Goal: Transaction & Acquisition: Purchase product/service

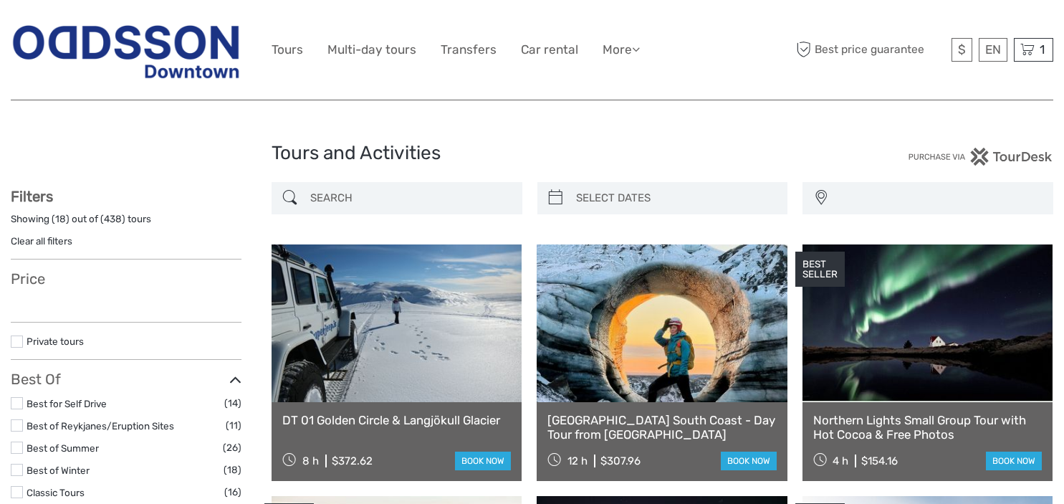
select select
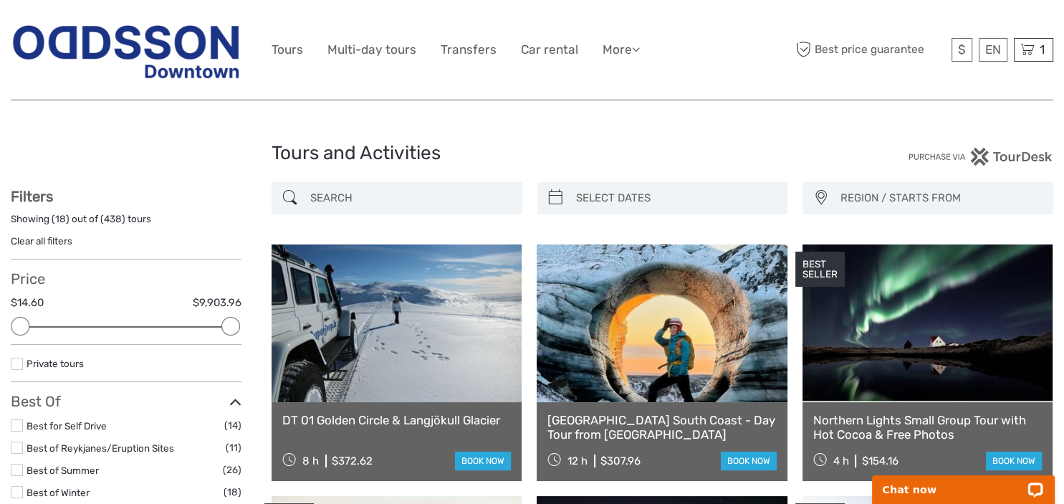
click at [322, 194] on input "search" at bounding box center [409, 198] width 211 height 25
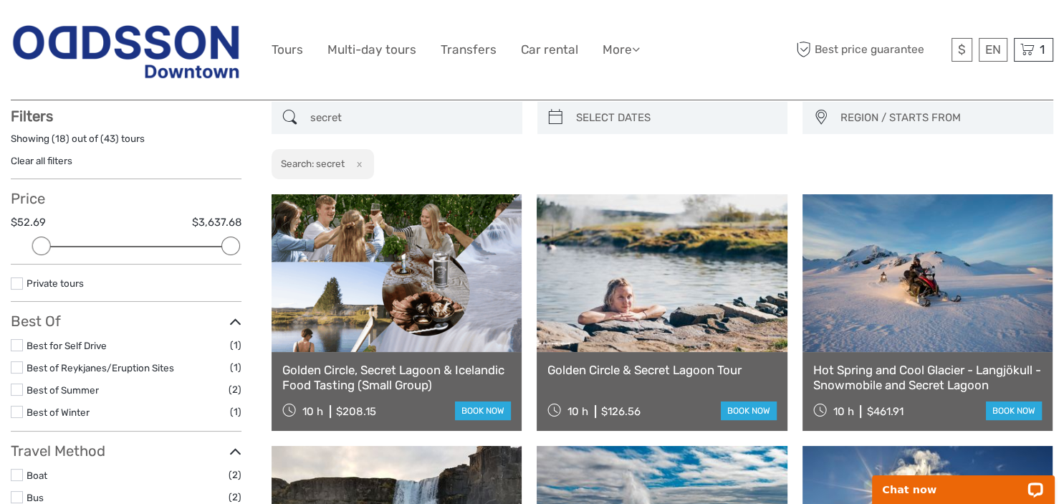
scroll to position [81, 0]
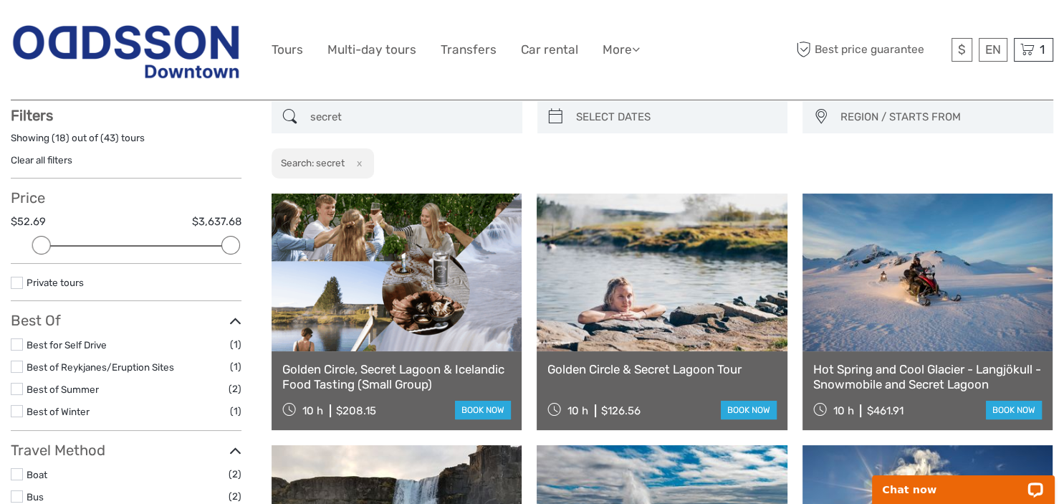
type input "secret"
click at [741, 411] on link "book now" at bounding box center [749, 409] width 56 height 19
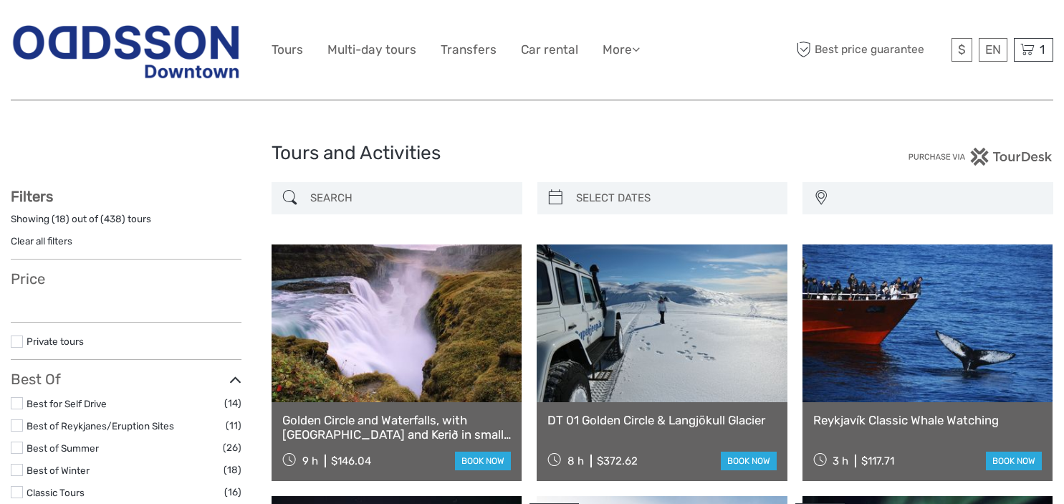
select select
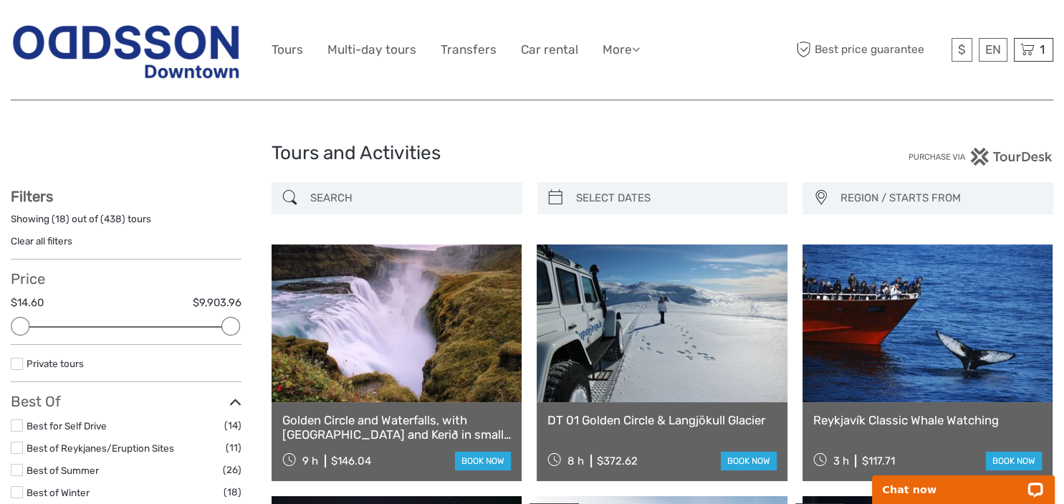
click at [337, 199] on input "search" at bounding box center [409, 198] width 211 height 25
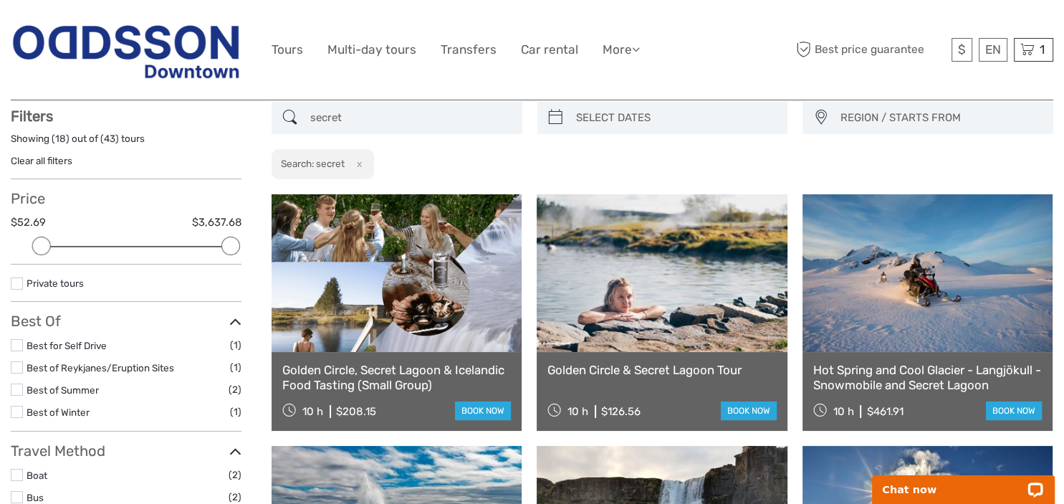
scroll to position [81, 0]
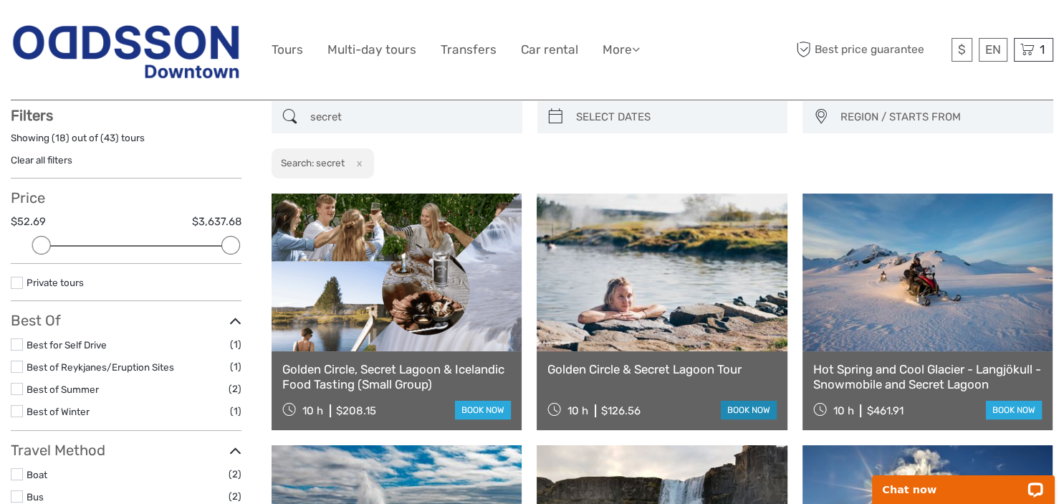
type input "secret"
click at [746, 412] on link "book now" at bounding box center [749, 409] width 56 height 19
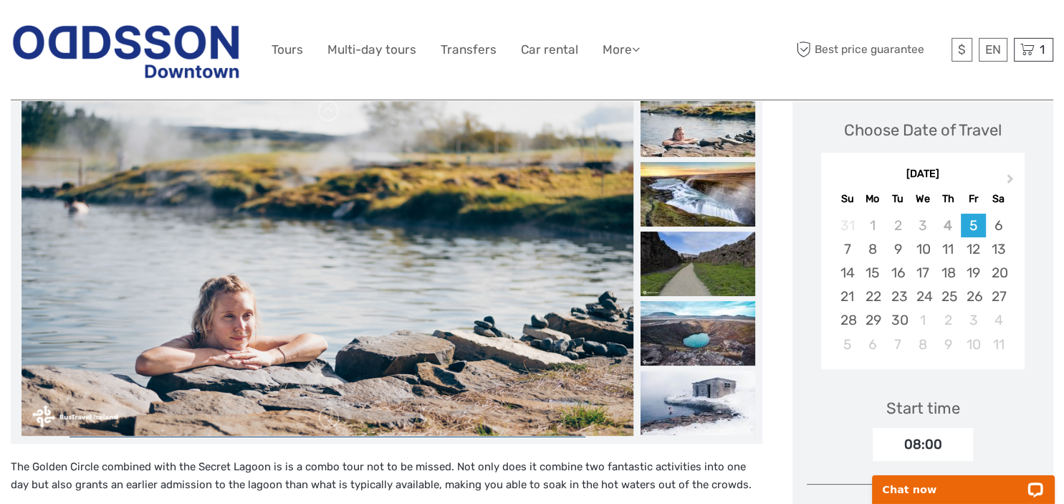
scroll to position [202, 0]
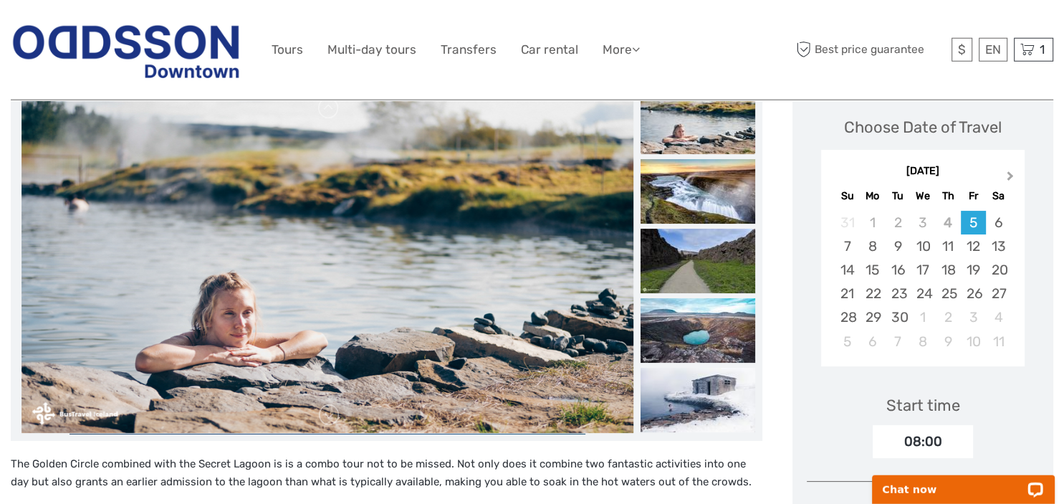
click at [1010, 172] on span "Next Month" at bounding box center [1010, 178] width 0 height 21
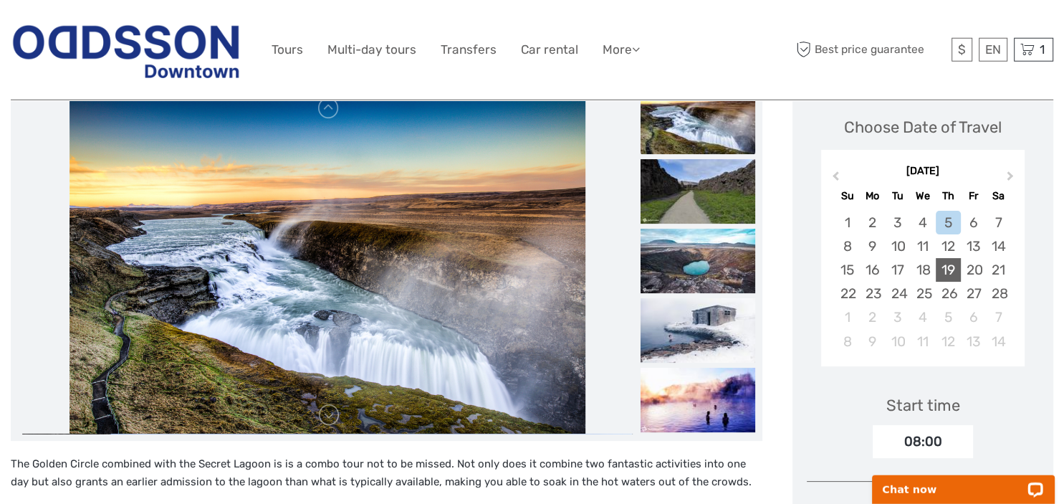
click at [944, 266] on div "19" at bounding box center [947, 270] width 25 height 24
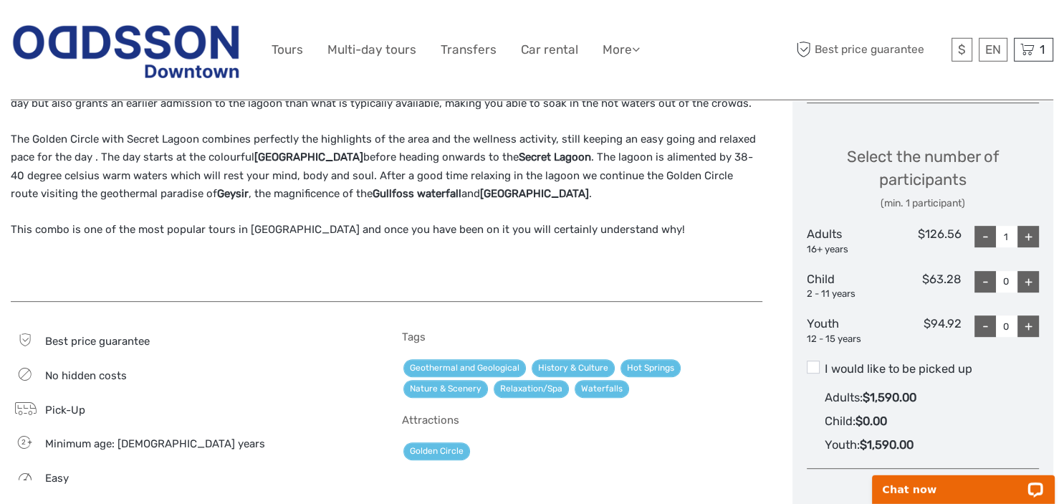
scroll to position [583, 0]
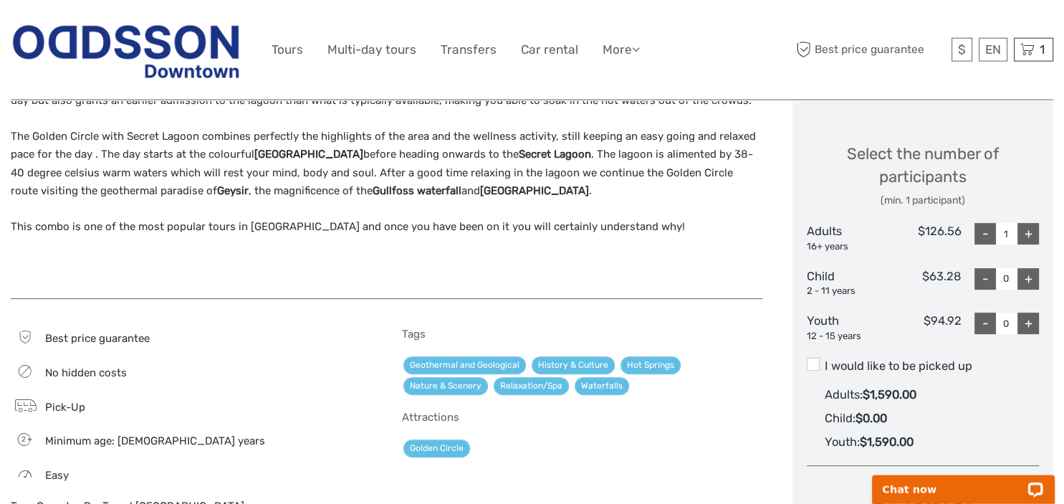
click at [1028, 229] on div "+" at bounding box center [1027, 233] width 21 height 21
type input "4"
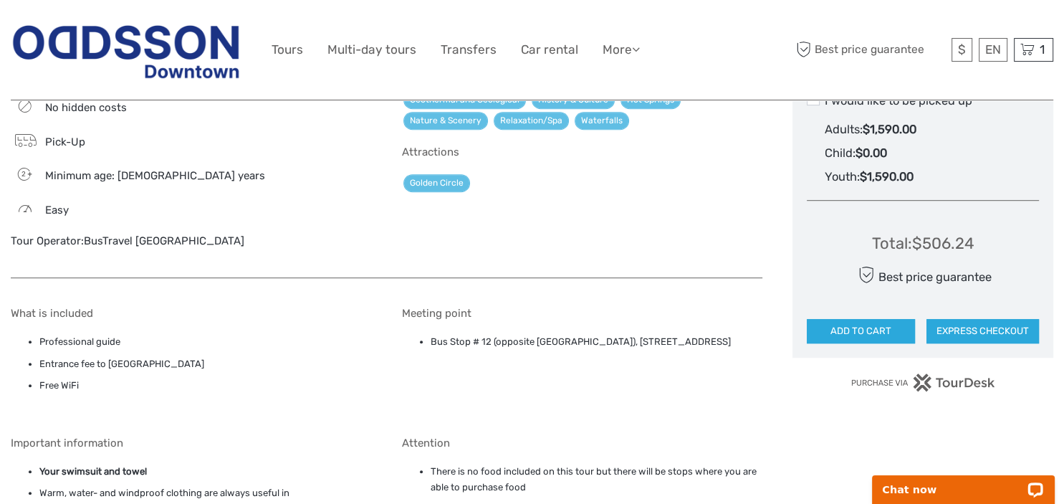
scroll to position [851, 0]
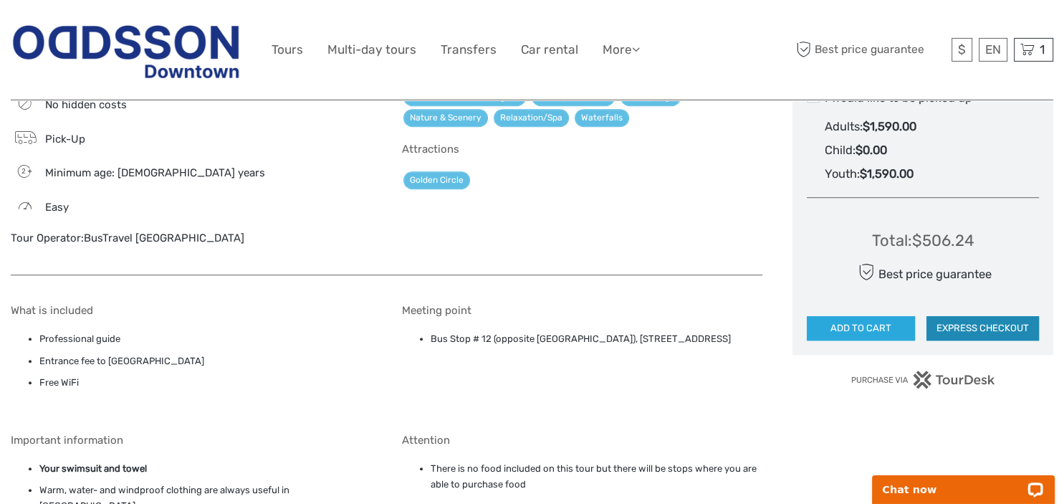
click at [976, 324] on button "EXPRESS CHECKOUT" at bounding box center [982, 328] width 112 height 24
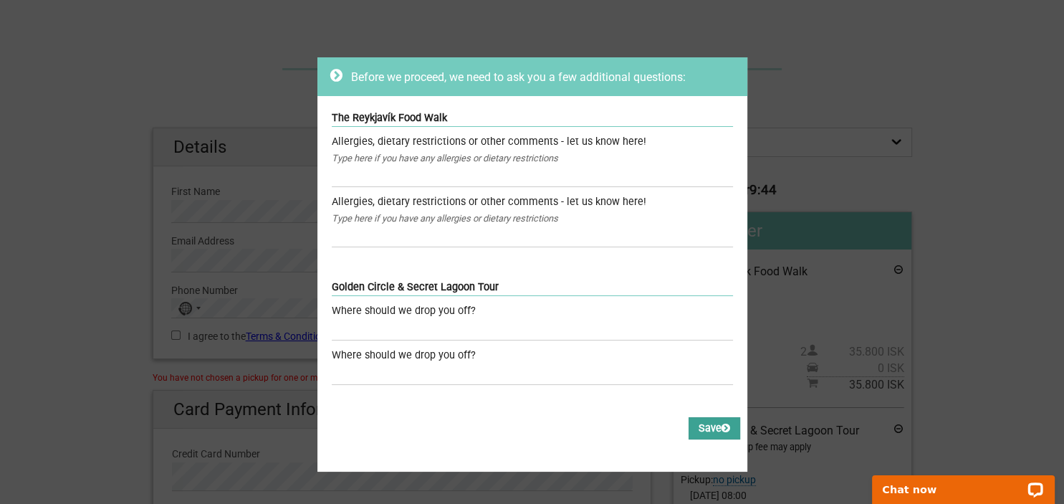
click at [701, 433] on button "Save" at bounding box center [714, 428] width 52 height 22
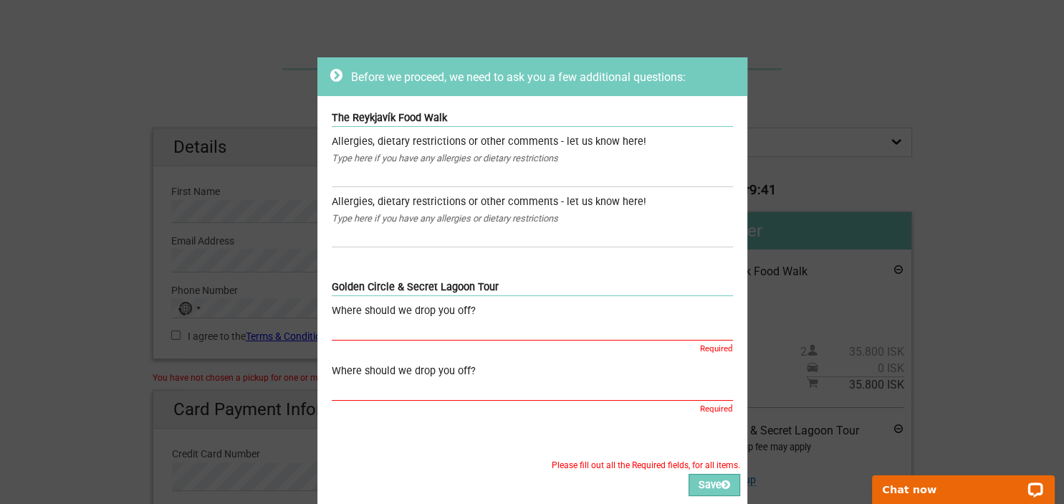
click at [367, 330] on input "text" at bounding box center [532, 329] width 401 height 21
type input "Tour bus stop #6"
click at [712, 489] on button "Save" at bounding box center [714, 484] width 52 height 22
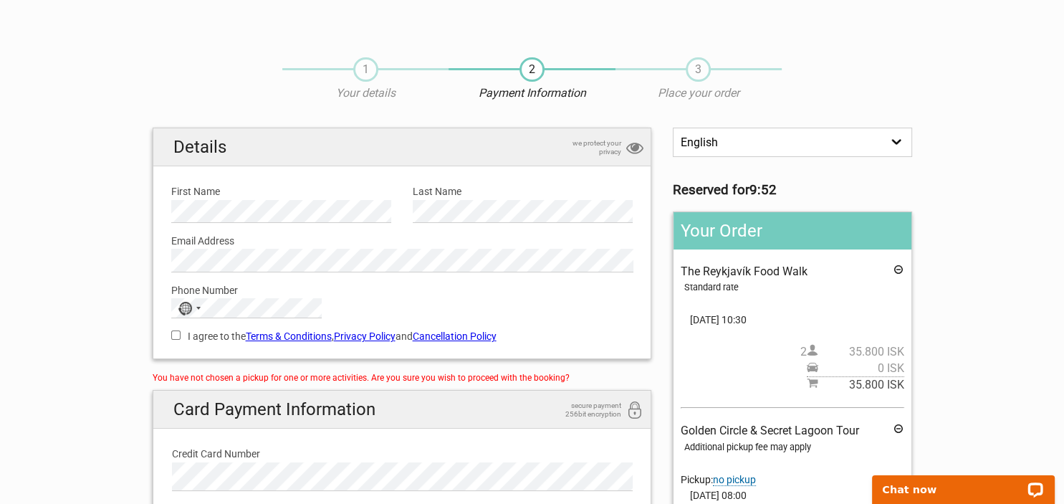
click at [900, 268] on icon at bounding box center [898, 272] width 11 height 16
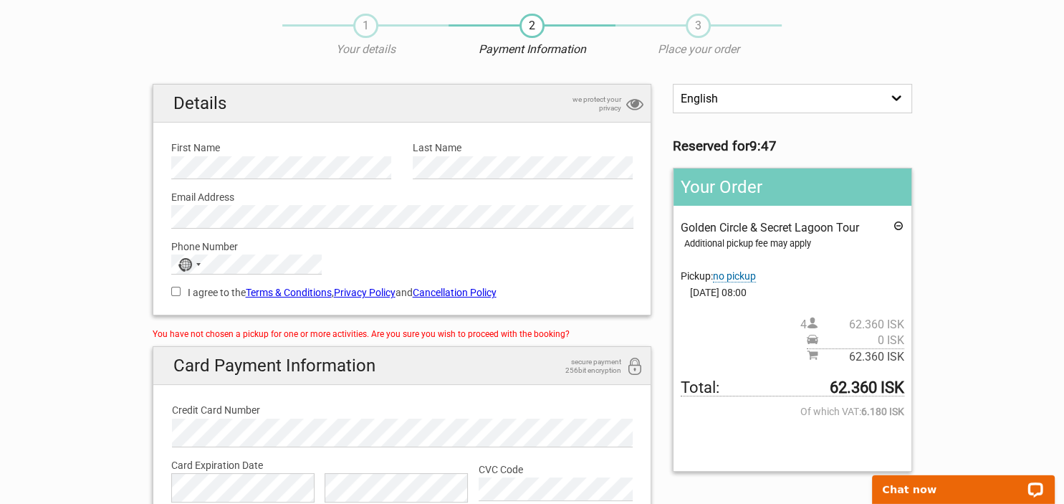
scroll to position [43, 0]
click at [747, 279] on span "no pickup" at bounding box center [734, 277] width 43 height 12
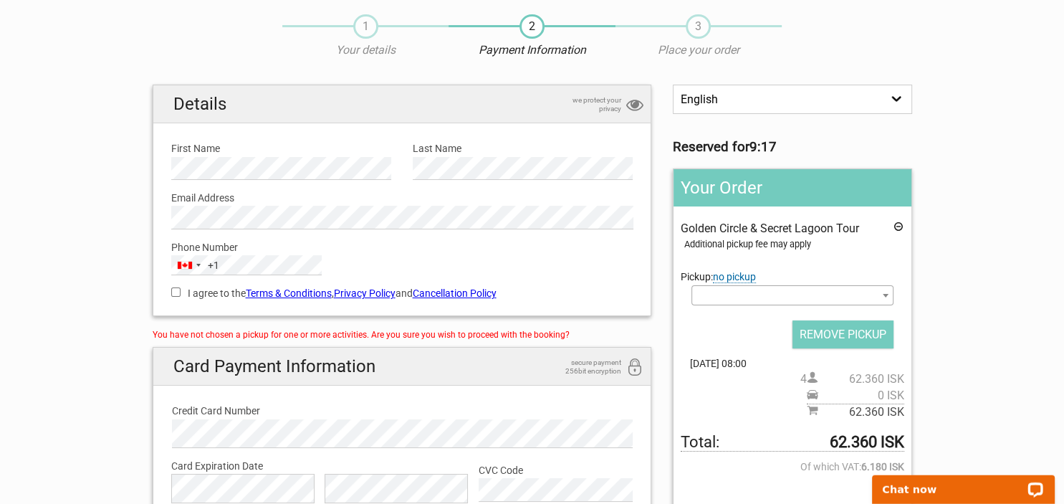
click at [887, 294] on b at bounding box center [885, 296] width 6 height 4
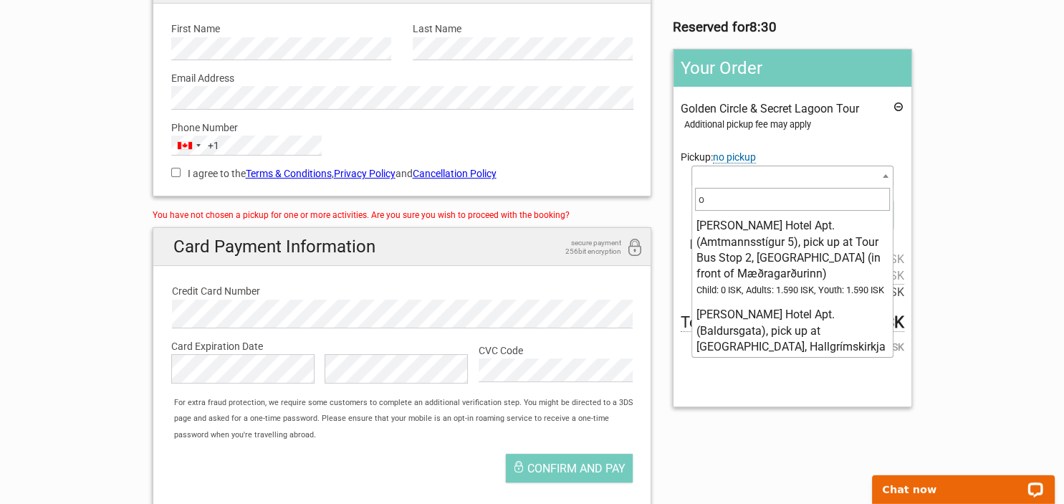
scroll to position [0, 0]
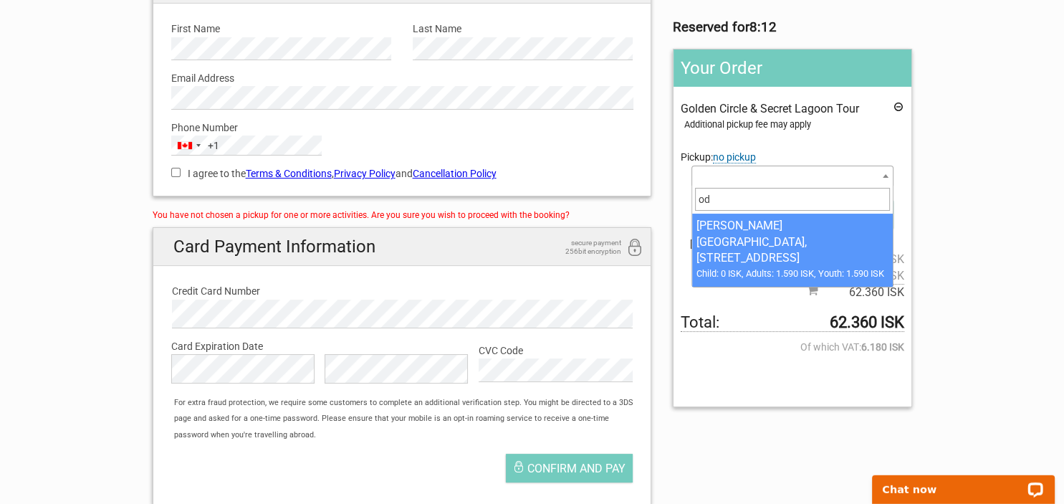
type input "od"
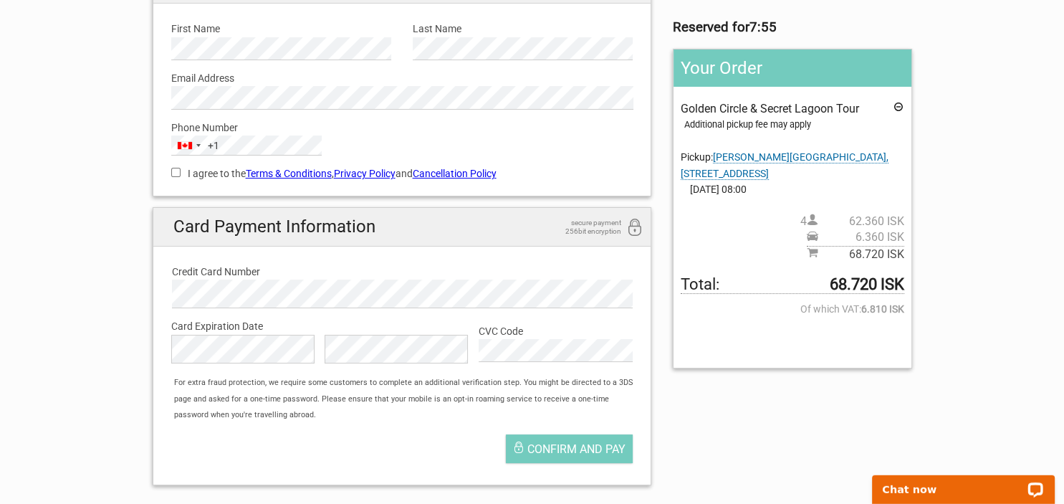
click at [814, 158] on span "[PERSON_NAME][GEOGRAPHIC_DATA], [STREET_ADDRESS]" at bounding box center [784, 165] width 208 height 28
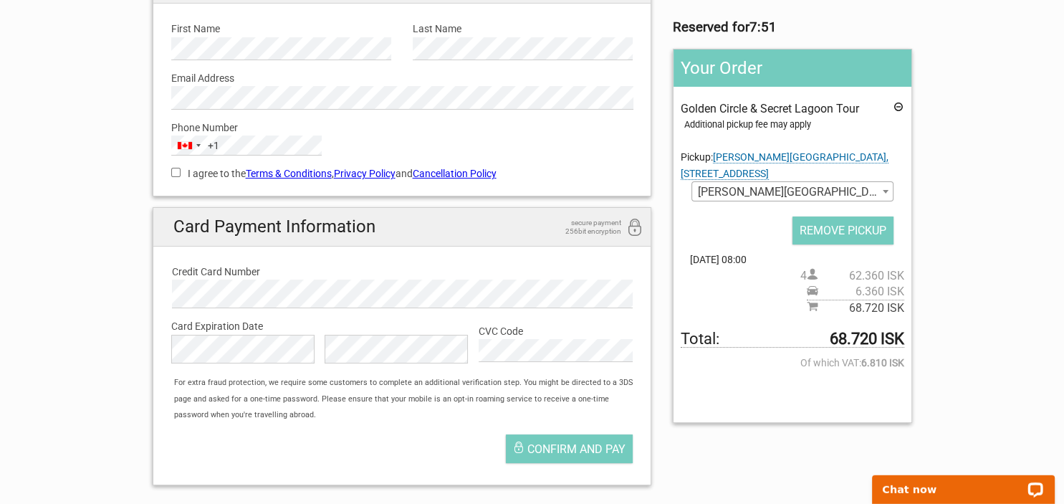
click at [884, 190] on b at bounding box center [885, 192] width 6 height 4
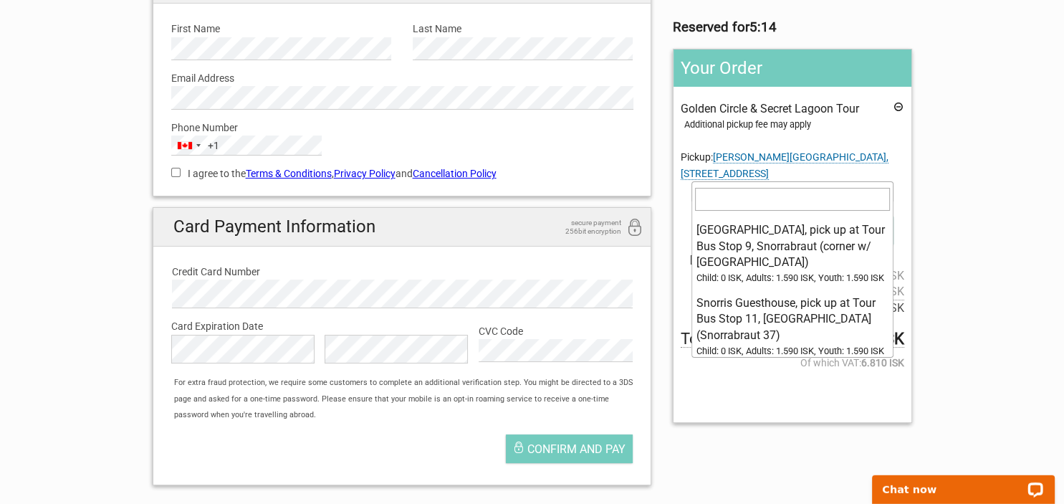
scroll to position [12818, 0]
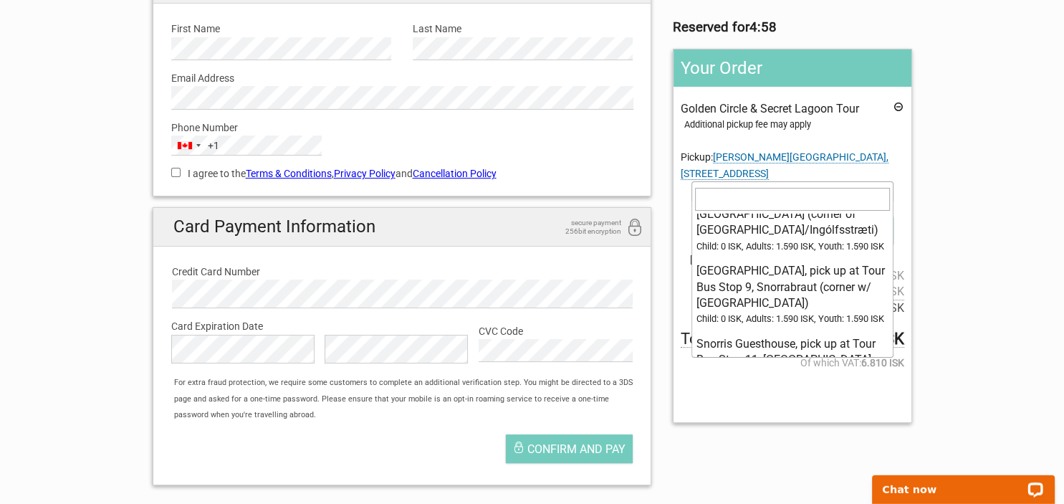
select select "207543"
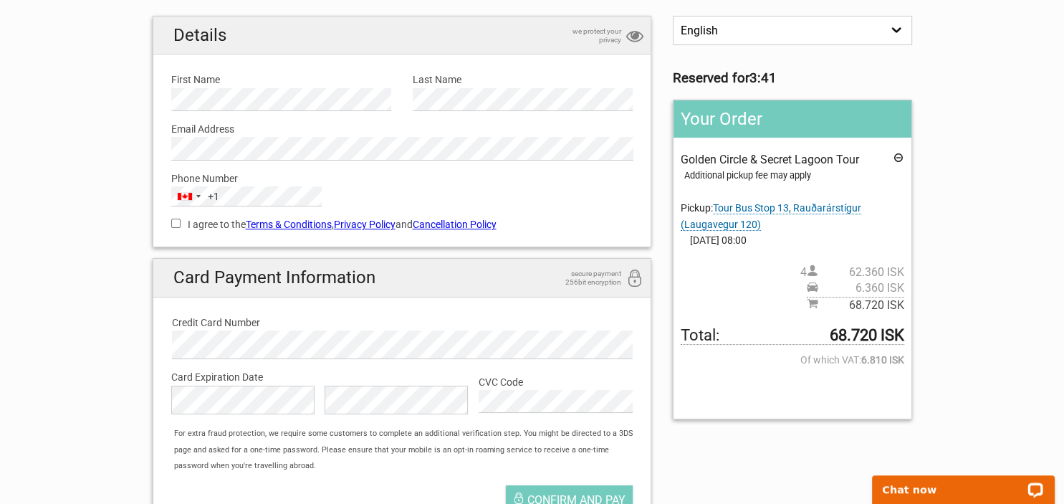
scroll to position [120, 0]
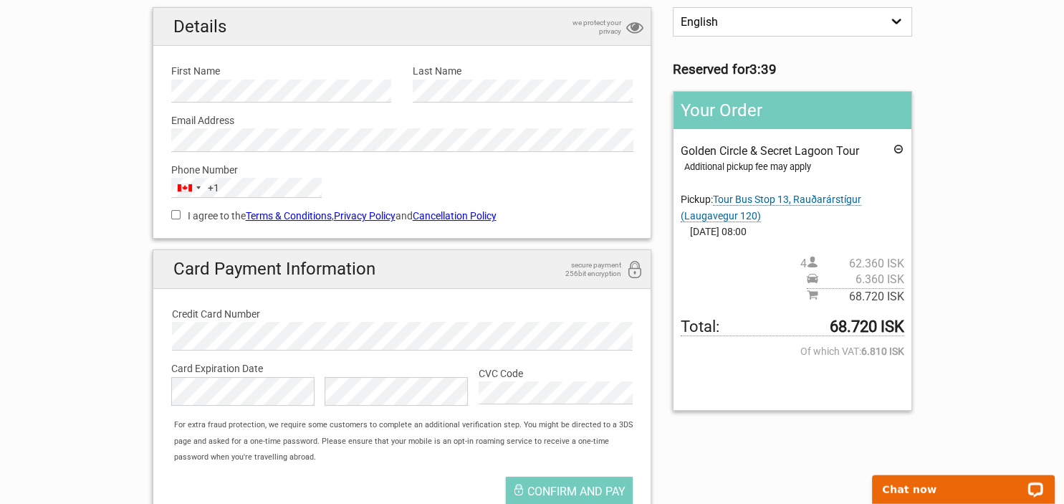
click at [173, 218] on input "I agree to the Terms & Conditions , Privacy Policy and Cancellation Policy" at bounding box center [175, 214] width 9 height 9
checkbox input "true"
click at [566, 487] on span "Confirm and pay" at bounding box center [576, 491] width 98 height 14
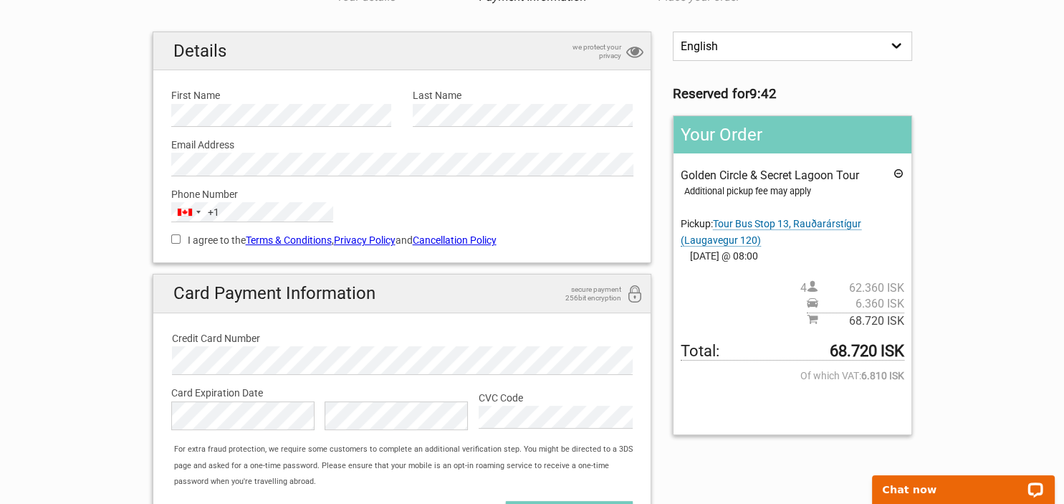
scroll to position [117, 0]
